Goal: Task Accomplishment & Management: Use online tool/utility

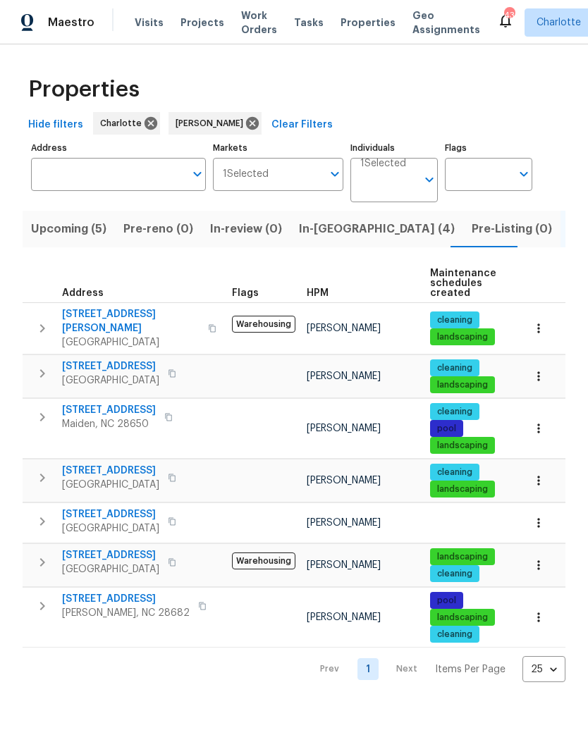
click at [167, 413] on icon "button" at bounding box center [168, 417] width 8 height 8
click at [204, 326] on button "button" at bounding box center [212, 328] width 17 height 34
click at [209, 325] on icon "button" at bounding box center [212, 329] width 7 height 8
click at [176, 558] on icon "button" at bounding box center [172, 562] width 8 height 8
click at [180, 552] on button "button" at bounding box center [171, 562] width 17 height 20
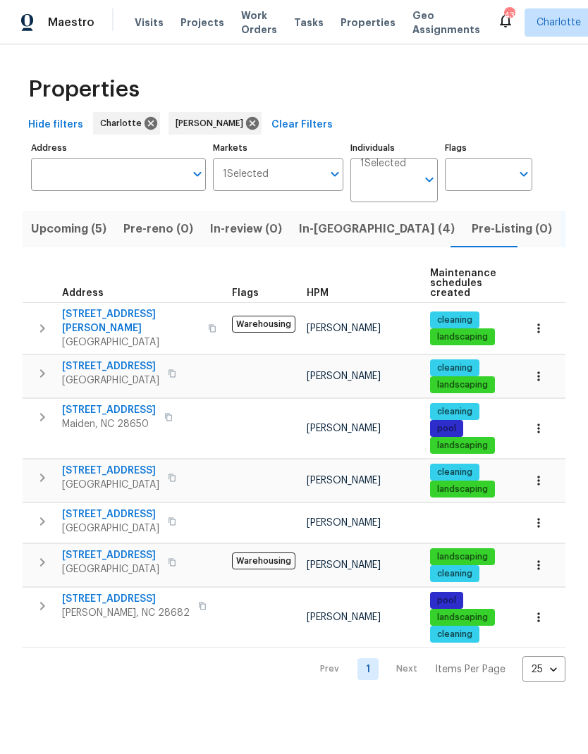
click at [176, 558] on icon "button" at bounding box center [172, 562] width 8 height 8
click at [317, 231] on span "In-reno (4)" at bounding box center [377, 229] width 156 height 20
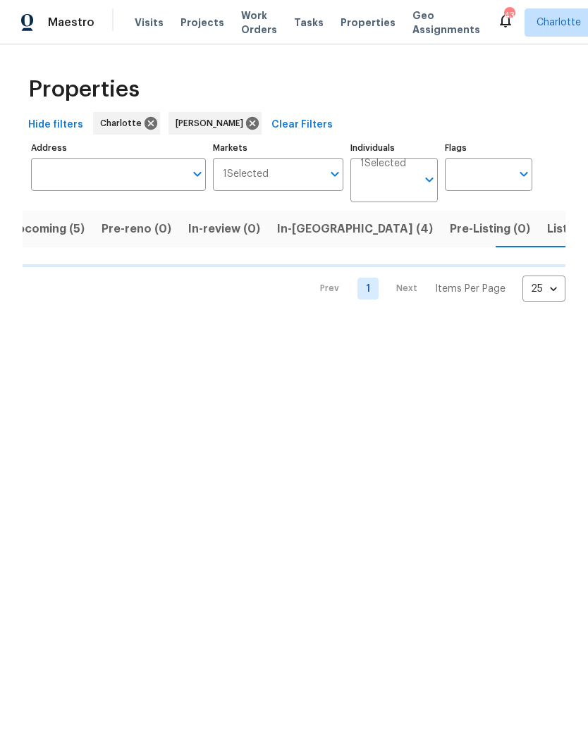
scroll to position [0, 22]
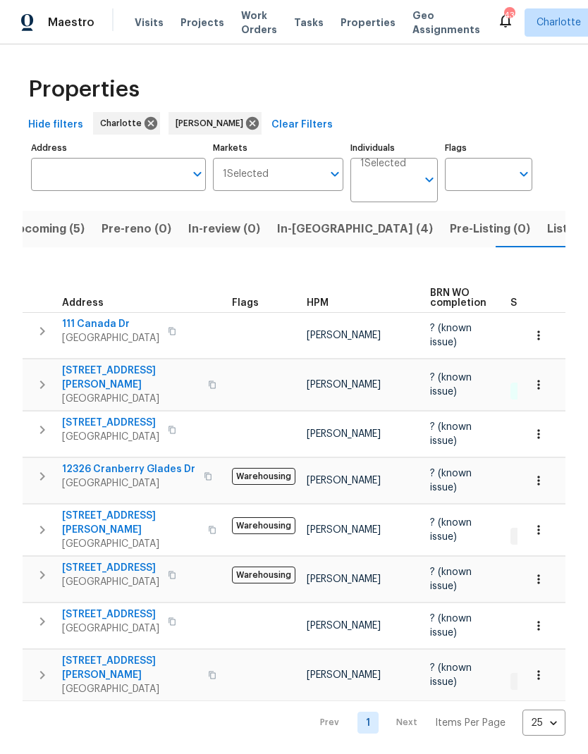
click at [547, 232] on span "Listed (7)" at bounding box center [573, 229] width 53 height 20
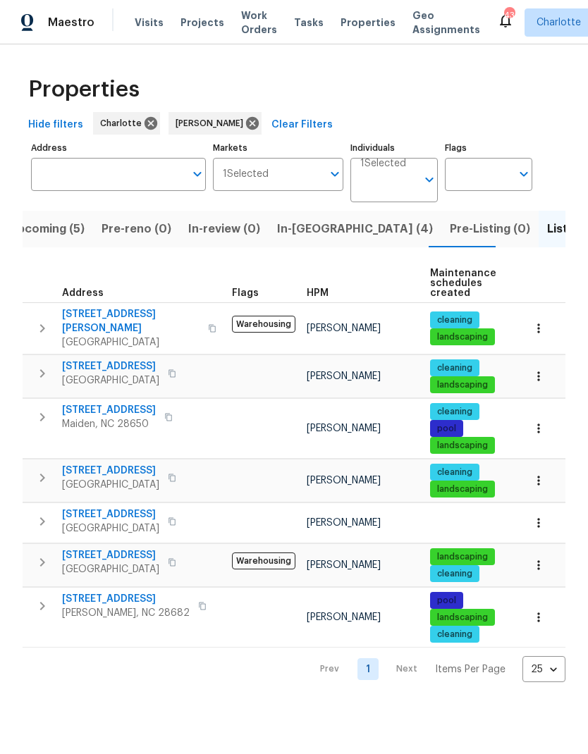
click at [49, 325] on icon "button" at bounding box center [42, 328] width 17 height 17
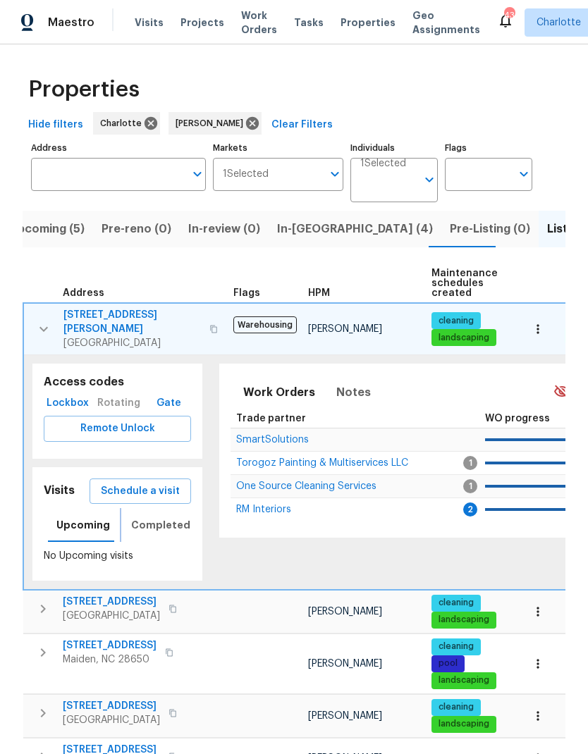
click at [161, 516] on span "Completed" at bounding box center [160, 525] width 59 height 18
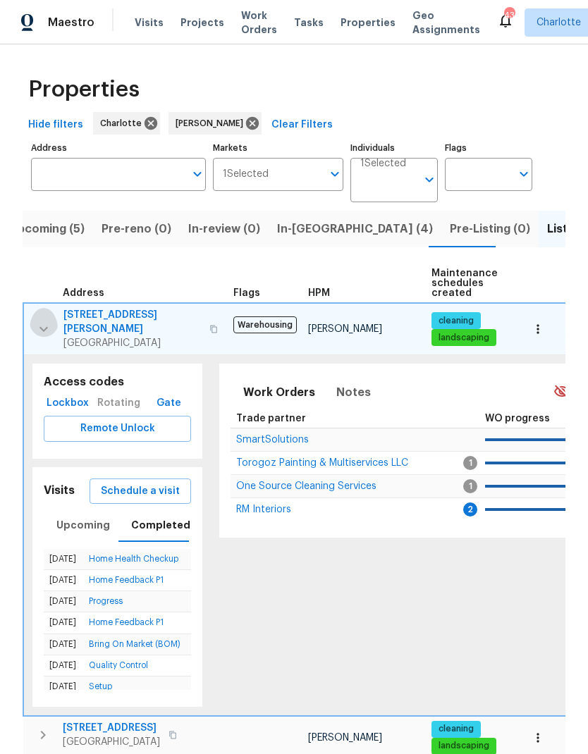
click at [53, 320] on button "button" at bounding box center [44, 329] width 28 height 42
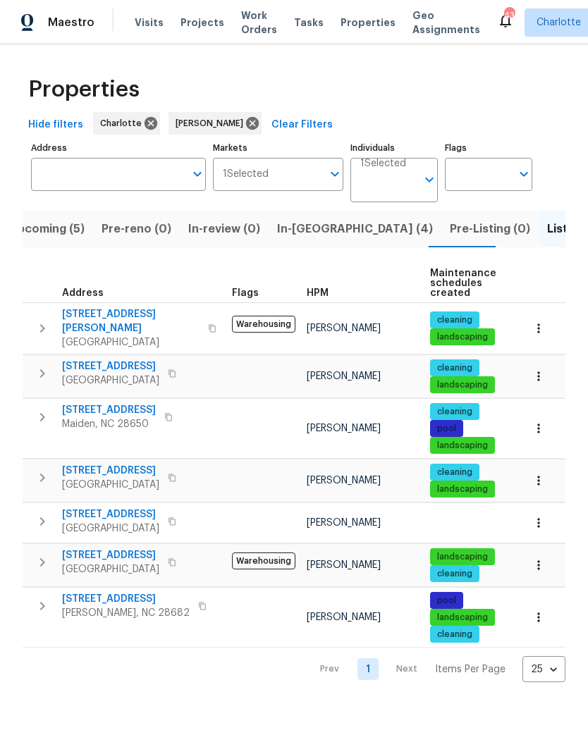
click at [51, 475] on button "button" at bounding box center [42, 478] width 28 height 28
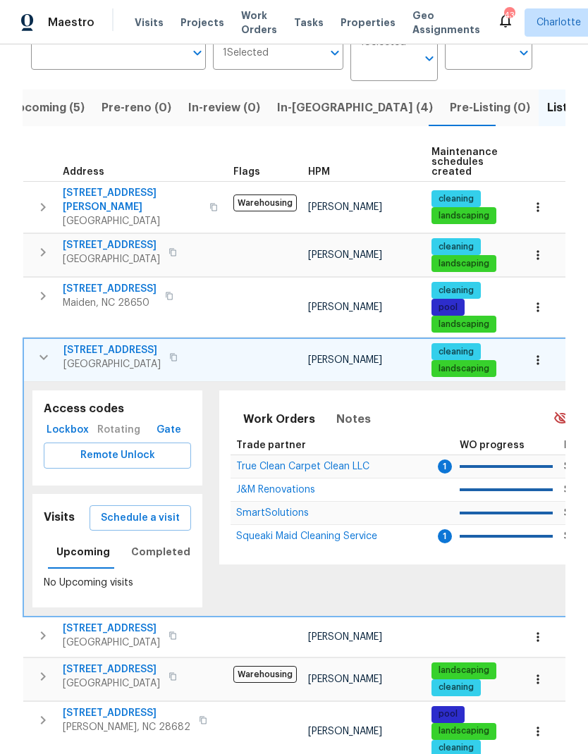
scroll to position [120, 0]
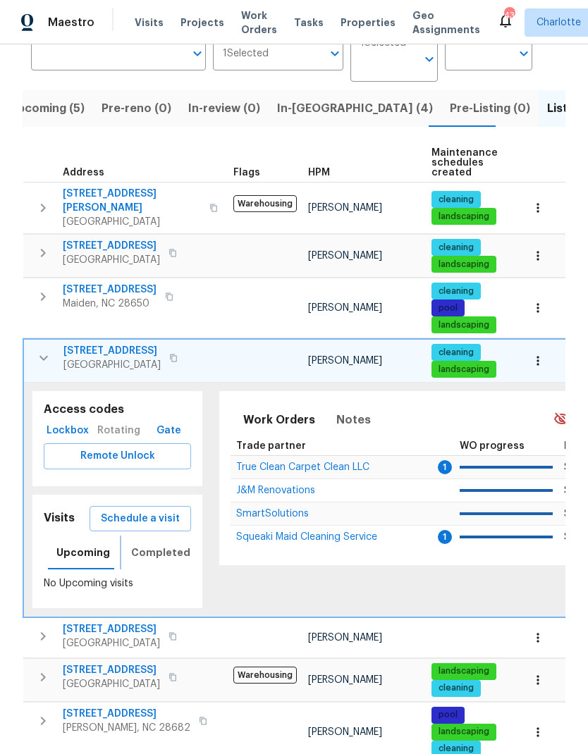
click at [151, 544] on span "Completed" at bounding box center [160, 553] width 59 height 18
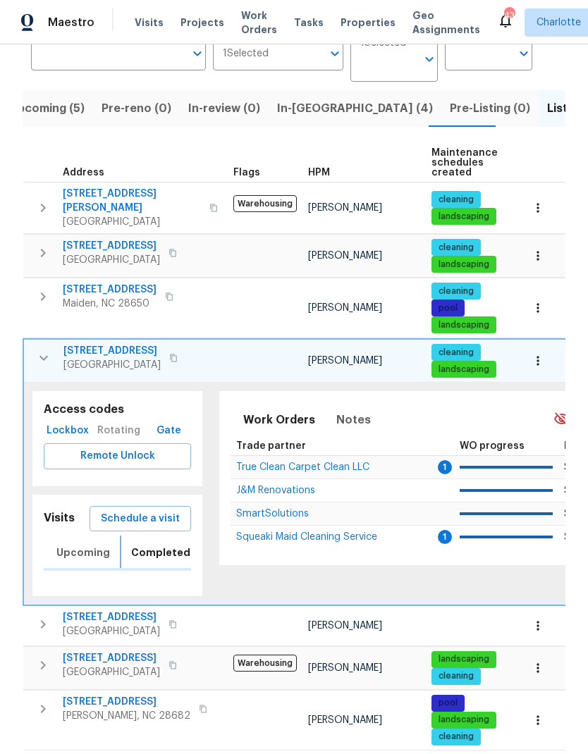
scroll to position [109, 0]
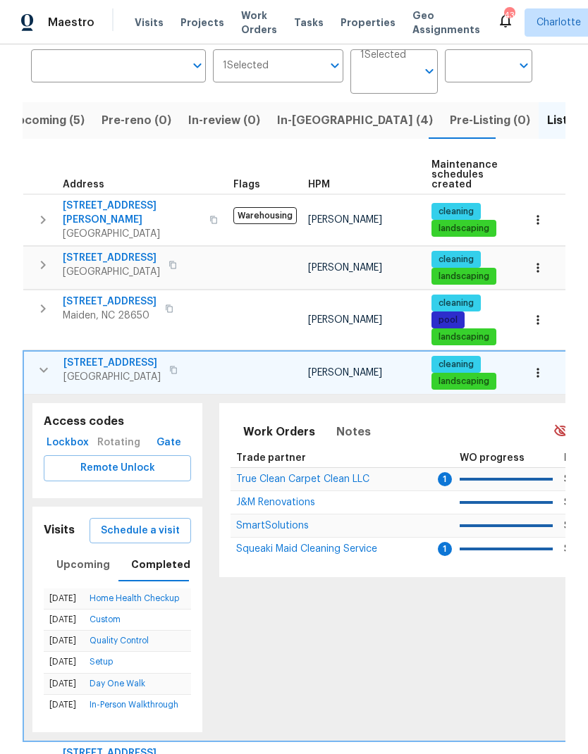
click at [47, 363] on icon "button" at bounding box center [43, 369] width 17 height 17
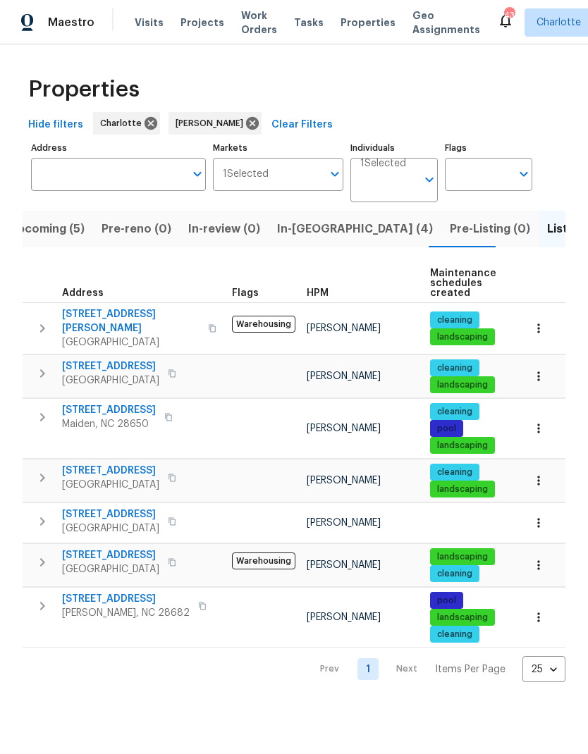
scroll to position [0, 0]
click at [50, 557] on icon "button" at bounding box center [42, 562] width 17 height 17
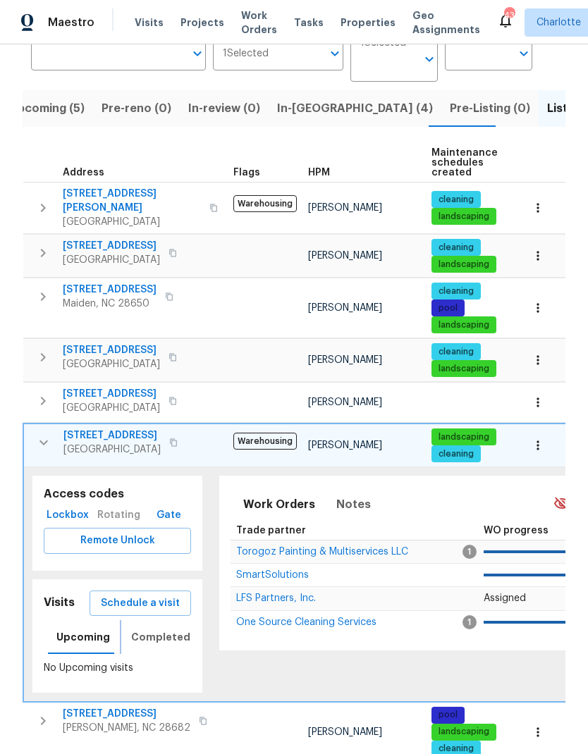
click at [158, 636] on span "Completed" at bounding box center [160, 637] width 59 height 18
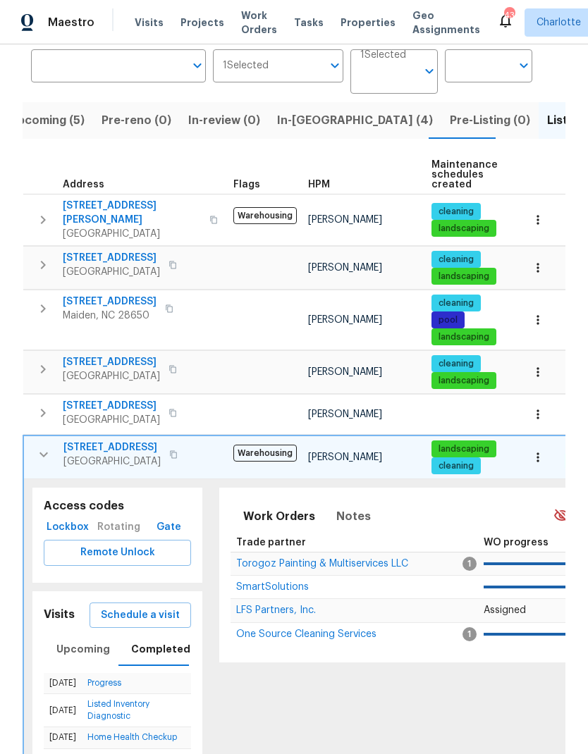
click at [41, 452] on icon "button" at bounding box center [43, 454] width 8 height 5
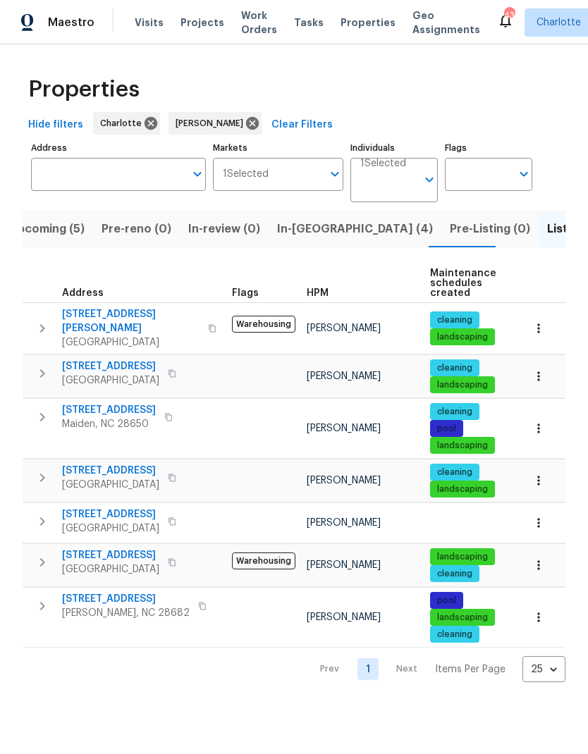
scroll to position [0, 0]
click at [41, 598] on icon "button" at bounding box center [42, 605] width 17 height 17
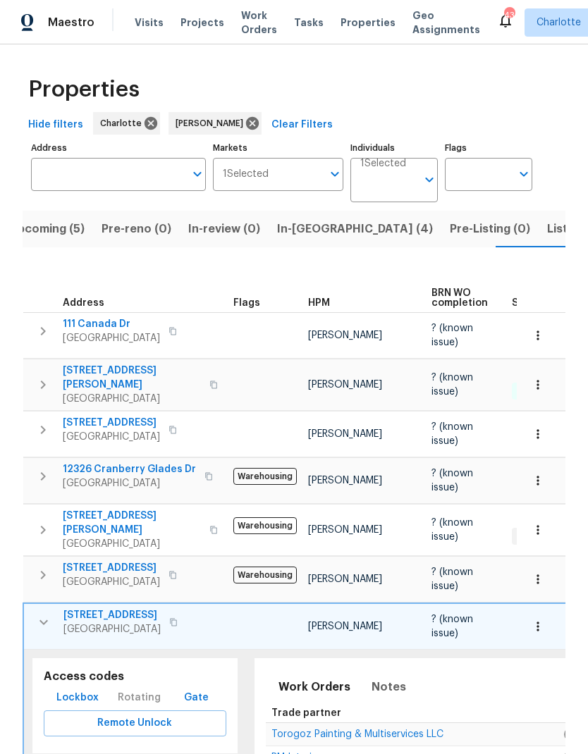
click at [50, 614] on icon "button" at bounding box center [43, 622] width 17 height 17
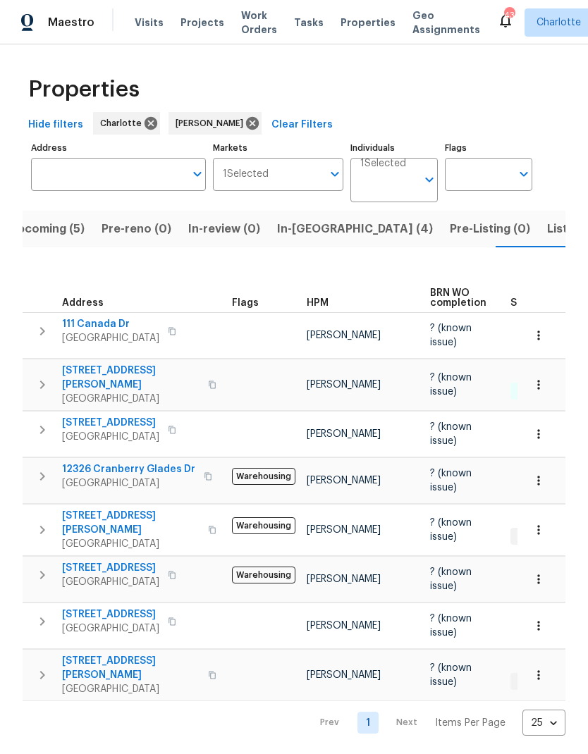
click at [547, 230] on span "Listed (7)" at bounding box center [573, 229] width 53 height 20
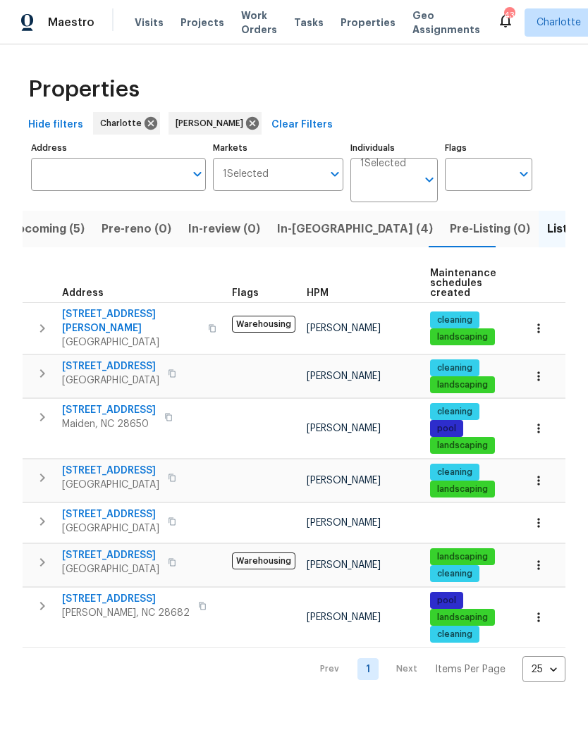
click at [46, 605] on icon "button" at bounding box center [42, 605] width 17 height 17
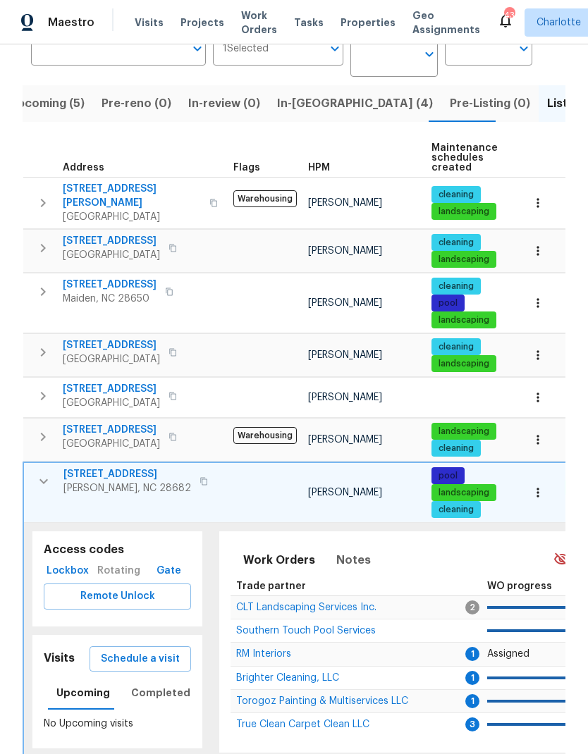
scroll to position [125, 0]
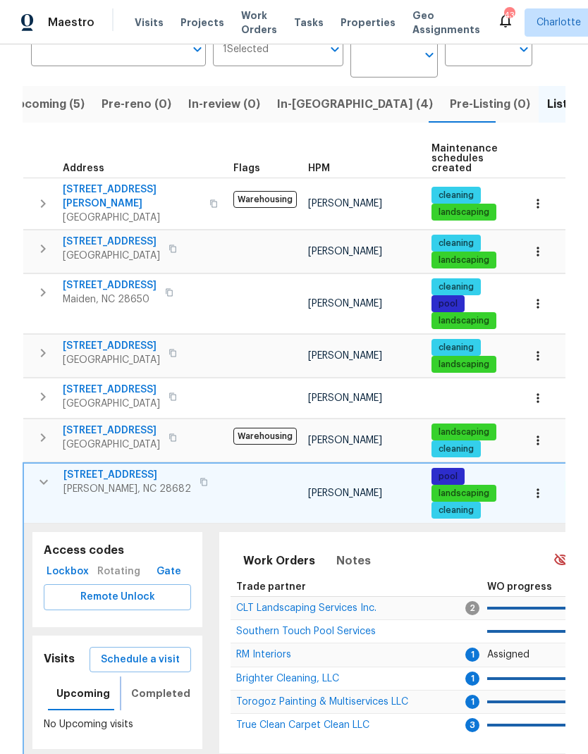
click at [155, 685] on span "Completed" at bounding box center [160, 694] width 59 height 18
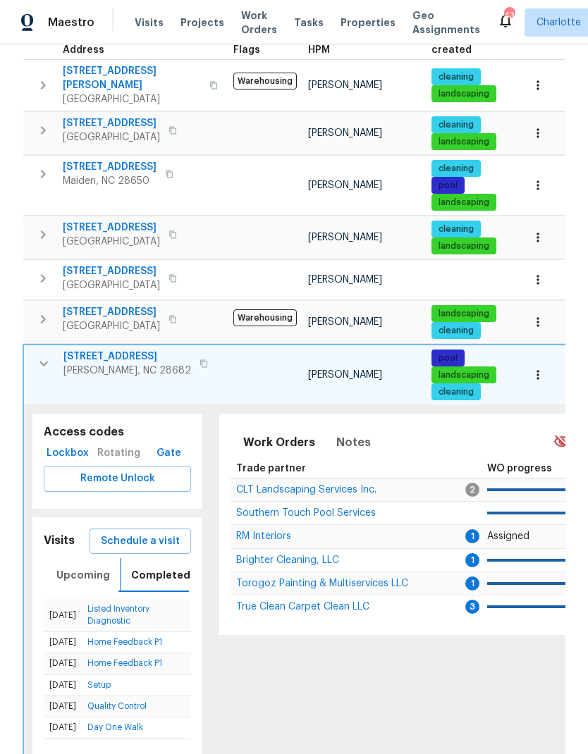
scroll to position [242, 0]
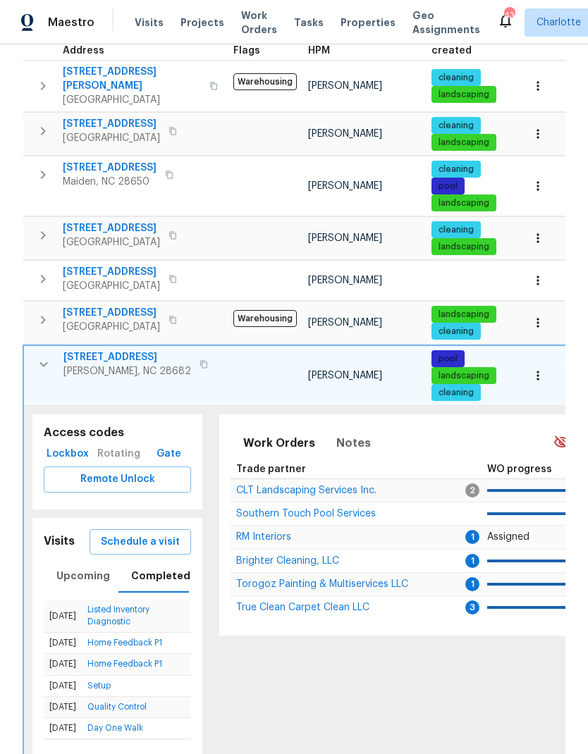
click at [139, 533] on span "Schedule a visit" at bounding box center [140, 542] width 79 height 18
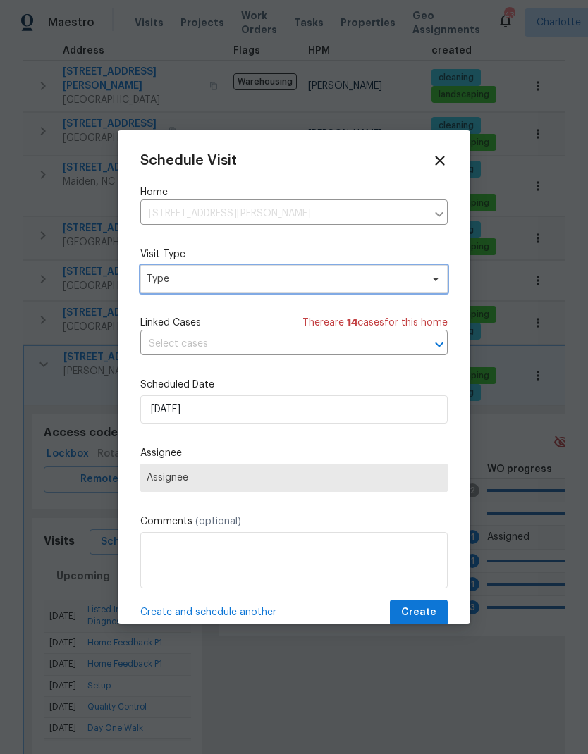
click at [192, 290] on span "Type" at bounding box center [293, 279] width 307 height 28
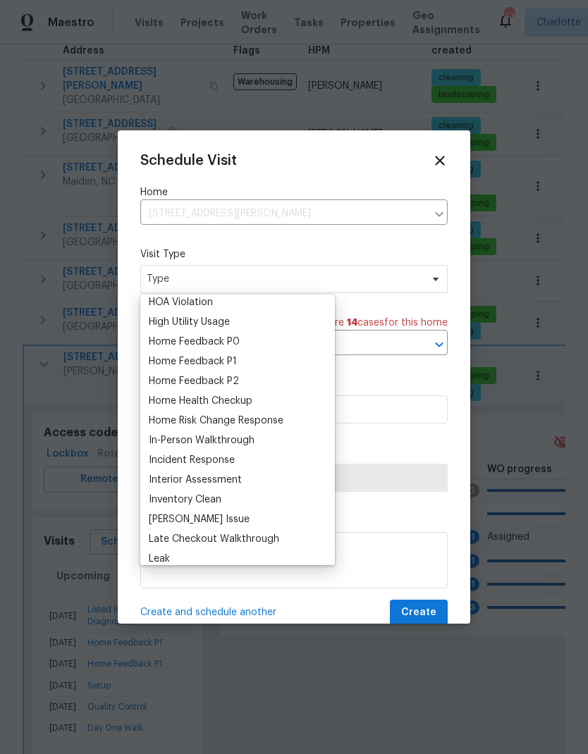
scroll to position [401, 0]
click at [175, 402] on div "Home Health Checkup" at bounding box center [201, 399] width 104 height 14
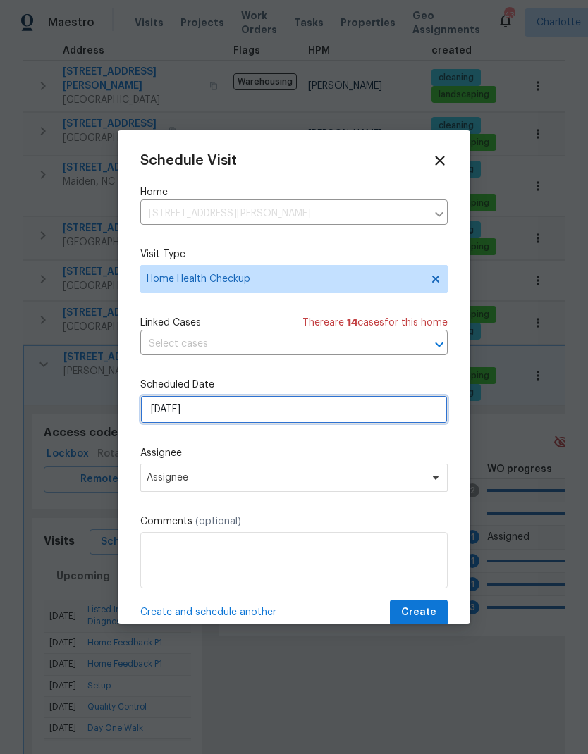
click at [168, 416] on input "[DATE]" at bounding box center [293, 409] width 307 height 28
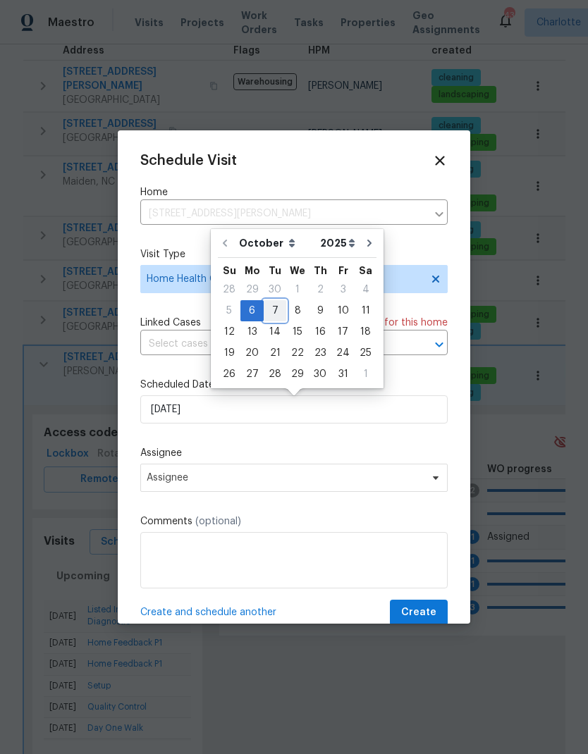
click at [278, 310] on div "7" at bounding box center [275, 311] width 23 height 20
type input "[DATE]"
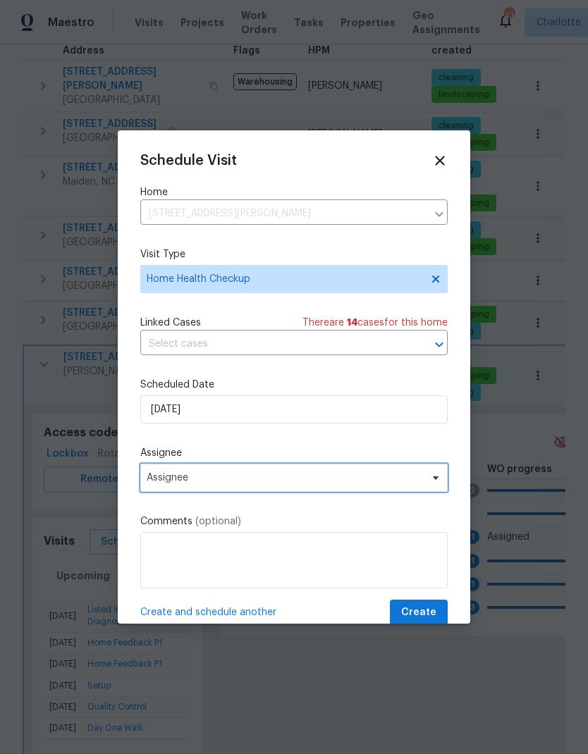
click at [190, 488] on span "Assignee" at bounding box center [293, 478] width 307 height 28
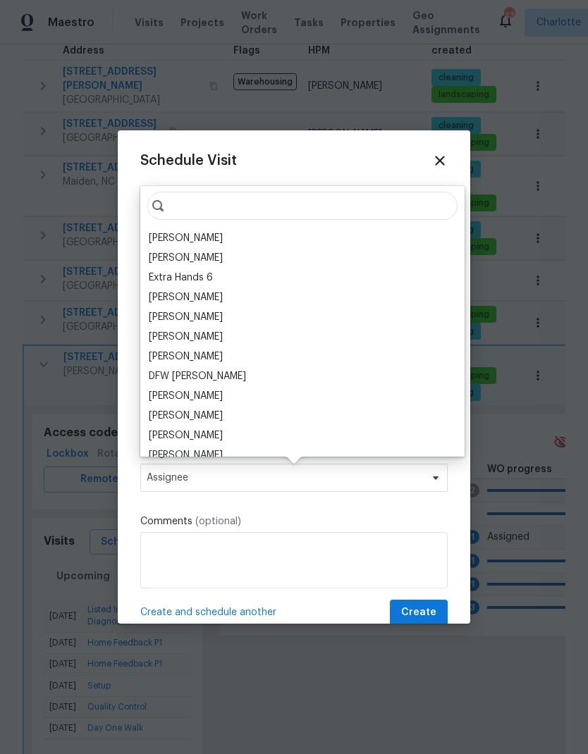
click at [180, 239] on div "[PERSON_NAME]" at bounding box center [186, 238] width 74 height 14
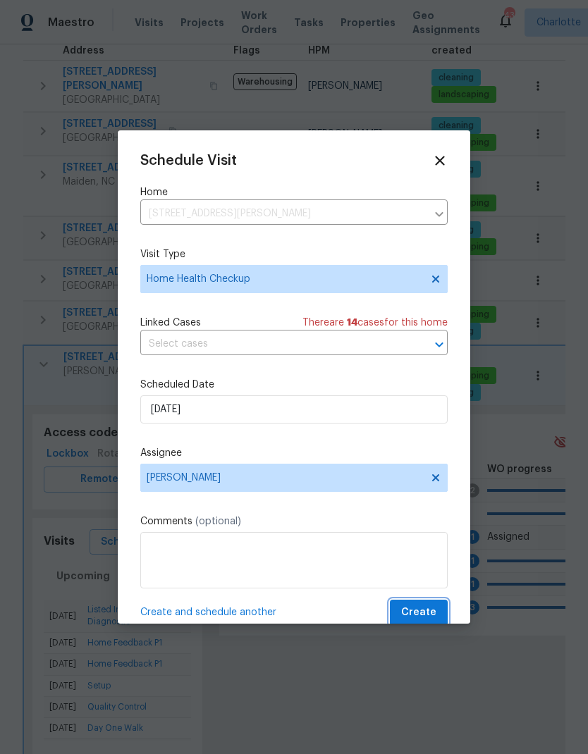
click at [419, 618] on span "Create" at bounding box center [418, 613] width 35 height 18
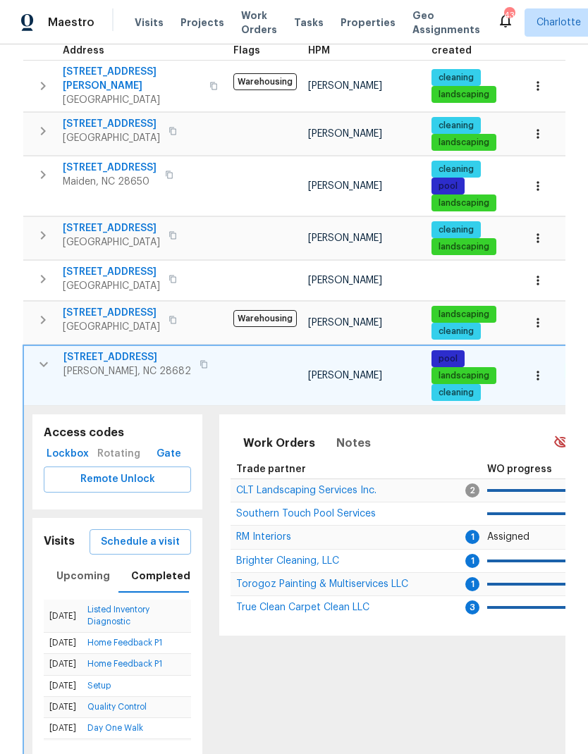
click at [50, 361] on icon "button" at bounding box center [43, 364] width 17 height 17
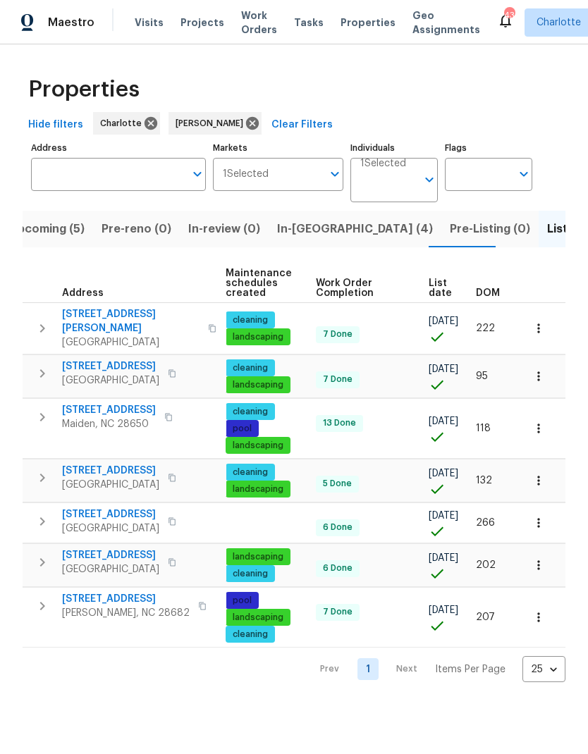
scroll to position [0, 204]
click at [305, 225] on span "In-reno (4)" at bounding box center [355, 229] width 156 height 20
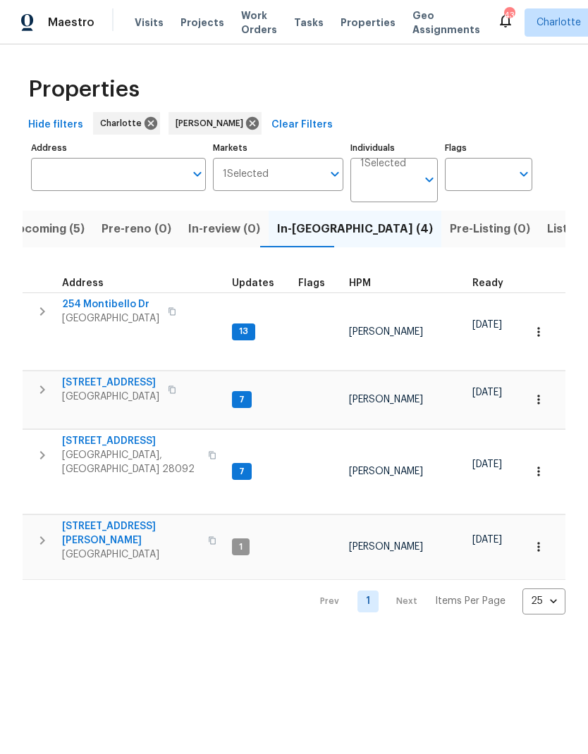
scroll to position [11, 0]
click at [48, 447] on icon "button" at bounding box center [42, 455] width 17 height 17
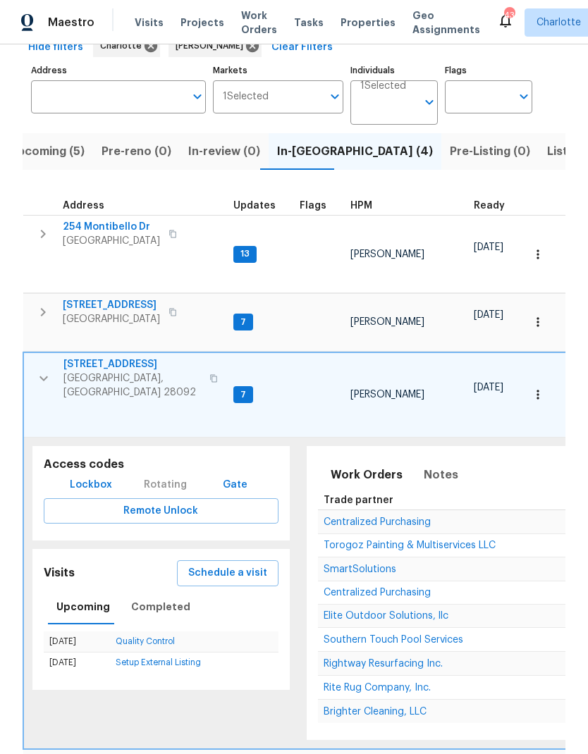
click at [46, 370] on icon "button" at bounding box center [43, 378] width 17 height 17
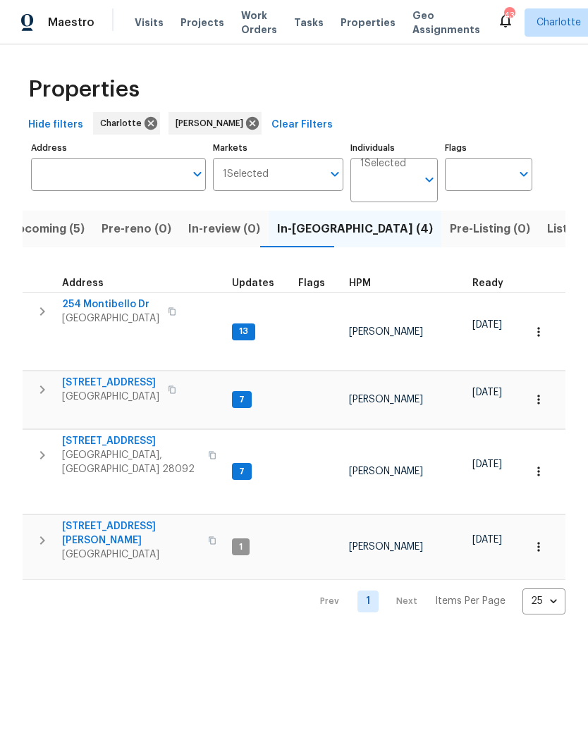
scroll to position [0, 0]
click at [44, 225] on span "Upcoming (5)" at bounding box center [46, 229] width 75 height 20
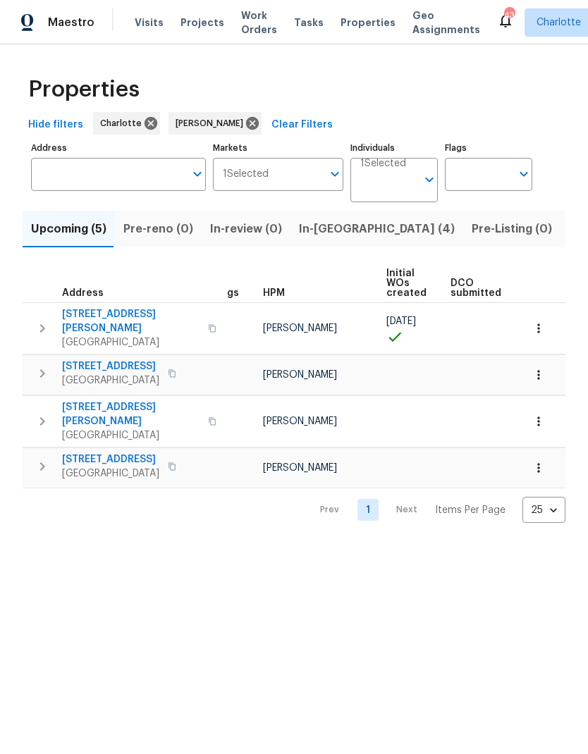
scroll to position [0, 23]
click at [164, 236] on span "Pre-reno (0)" at bounding box center [158, 229] width 70 height 20
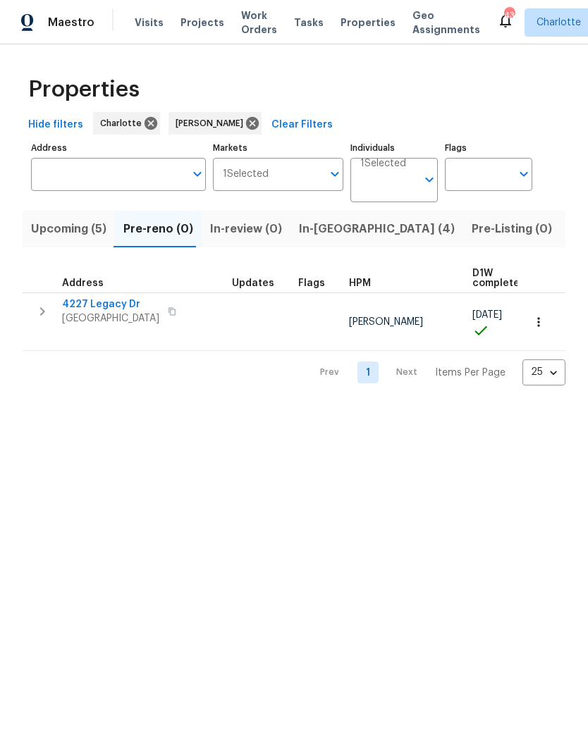
click at [106, 303] on span "4227 Legacy Dr" at bounding box center [110, 304] width 97 height 14
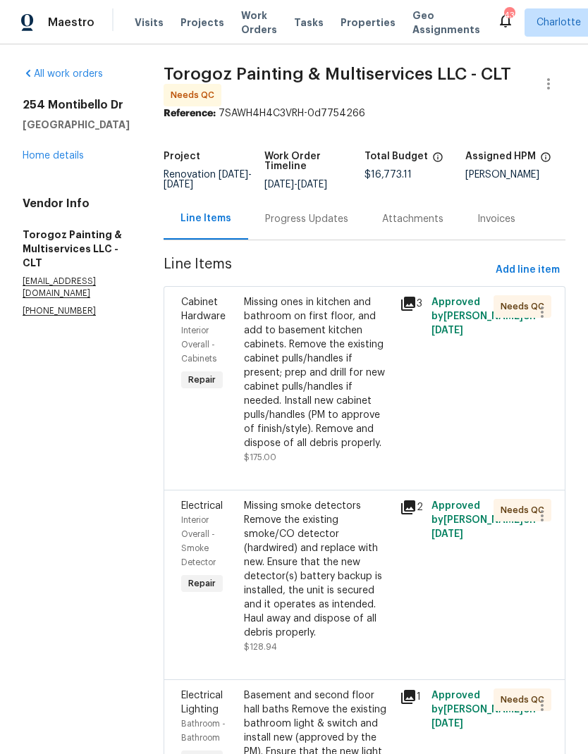
click at [87, 98] on div "254 Montibello Dr Mooresville, NC 28117 Home details" at bounding box center [76, 130] width 107 height 65
click at [61, 151] on link "Home details" at bounding box center [53, 156] width 61 height 10
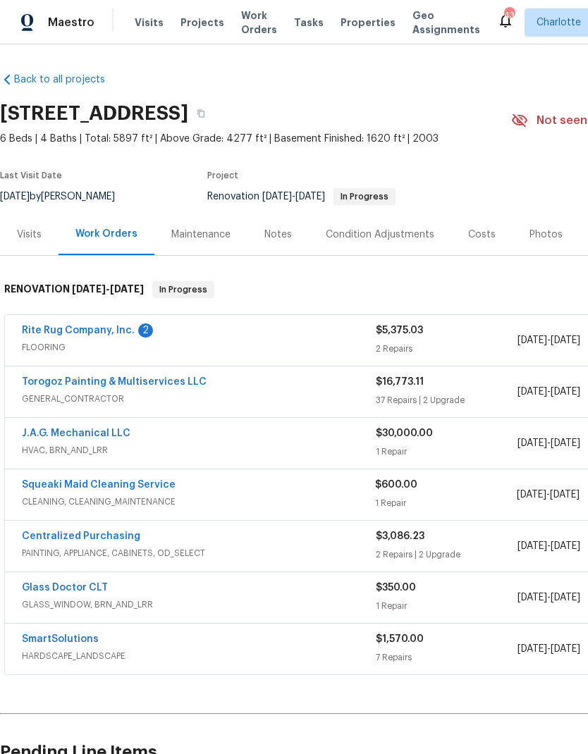
click at [481, 228] on div "Costs" at bounding box center [481, 235] width 27 height 14
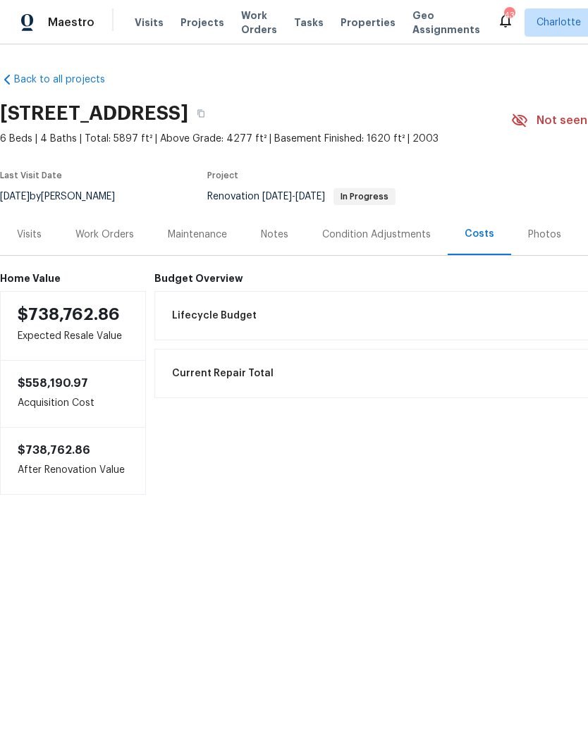
click at [529, 231] on div "Photos" at bounding box center [544, 235] width 33 height 14
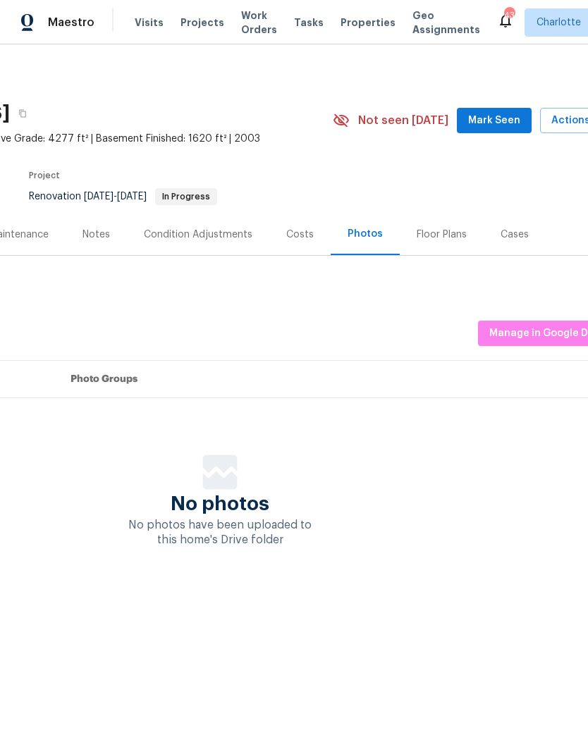
scroll to position [0, 178]
click at [440, 224] on div "Floor Plans" at bounding box center [442, 234] width 84 height 42
